Goal: Find specific fact: Find specific fact

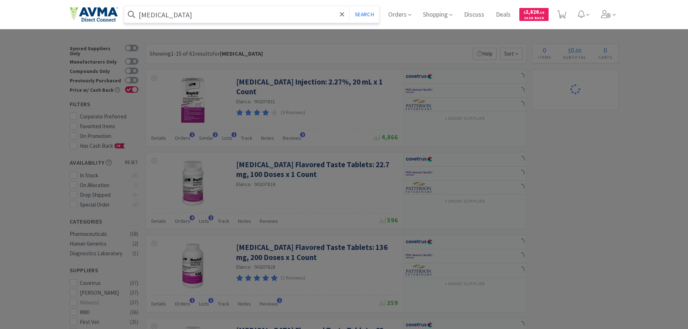
click at [221, 10] on input "[MEDICAL_DATA]" at bounding box center [251, 14] width 255 height 17
paste input "116035"
click at [349, 6] on button "Search" at bounding box center [364, 14] width 30 height 17
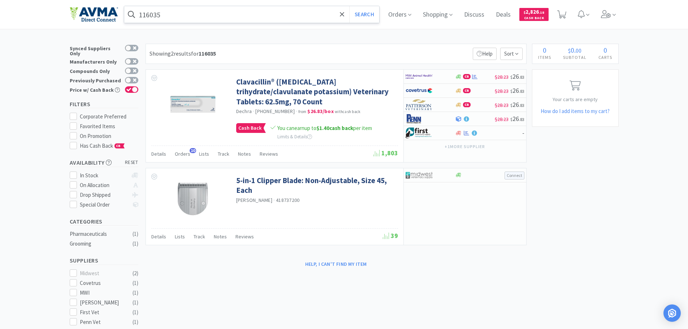
click at [169, 11] on input "116035" at bounding box center [251, 14] width 255 height 17
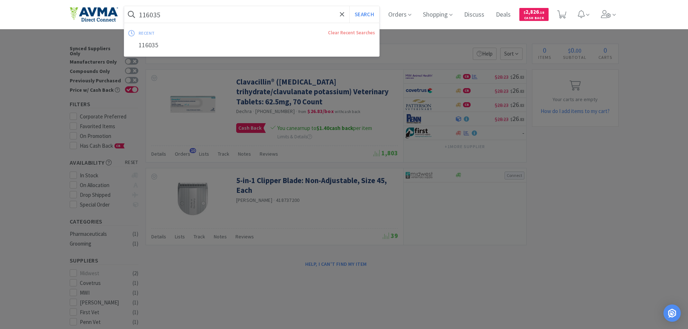
paste input "070304"
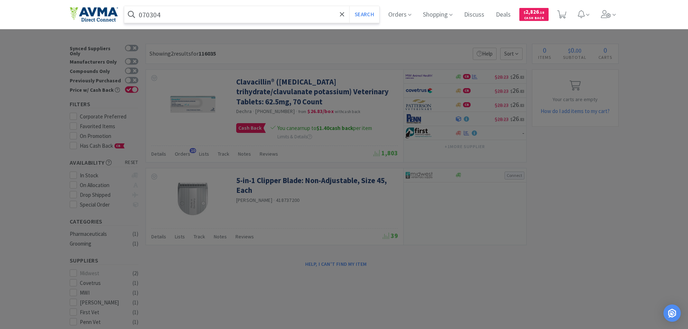
type input "070304"
click at [349, 6] on button "Search" at bounding box center [364, 14] width 30 height 17
